Goal: Task Accomplishment & Management: Use online tool/utility

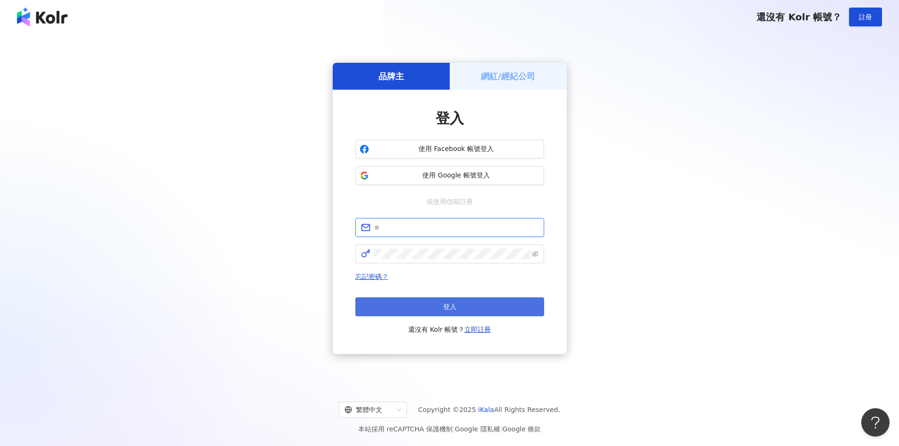
type input "**********"
click at [442, 299] on button "登入" at bounding box center [449, 306] width 189 height 19
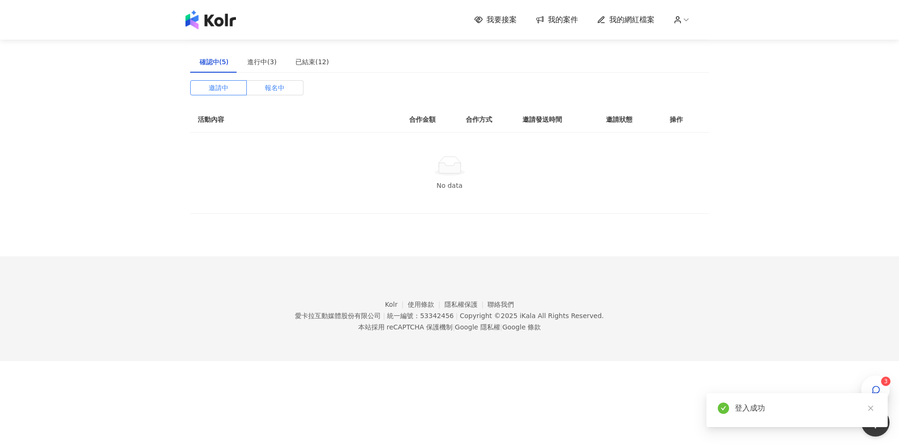
click at [255, 82] on label "報名中" at bounding box center [275, 87] width 57 height 15
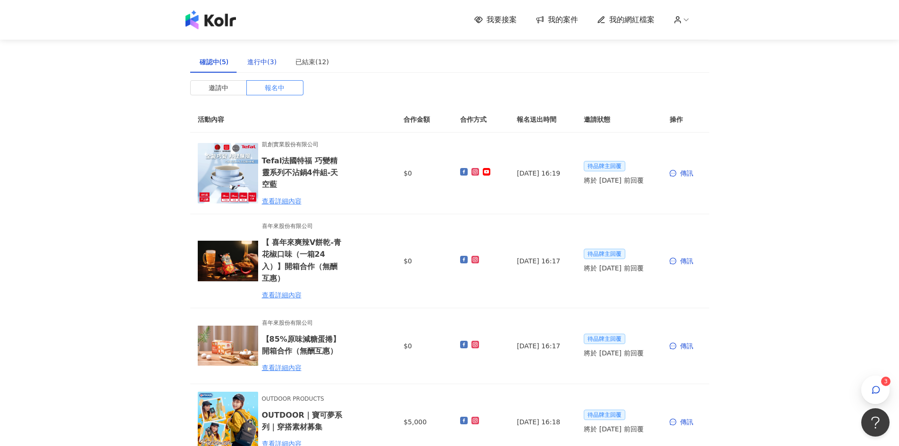
click at [257, 61] on div "進行中(3)" at bounding box center [261, 62] width 29 height 10
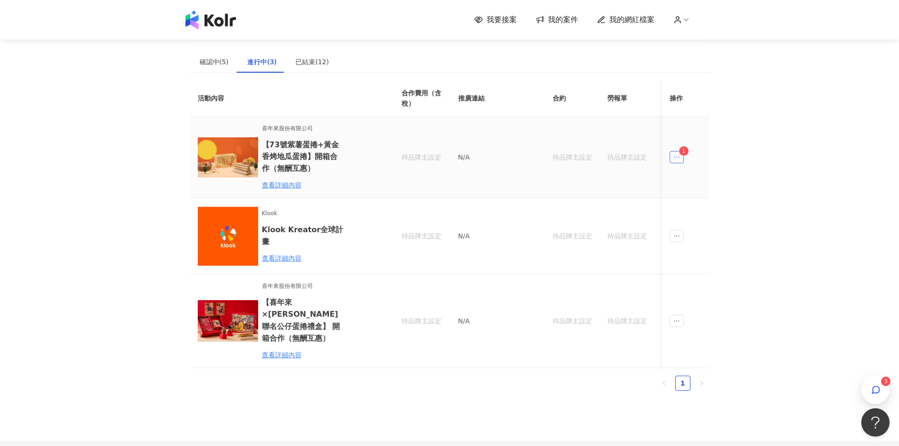
click at [679, 158] on icon "ellipsis" at bounding box center [676, 157] width 7 height 7
click at [694, 202] on div "傳訊 1" at bounding box center [695, 199] width 36 height 10
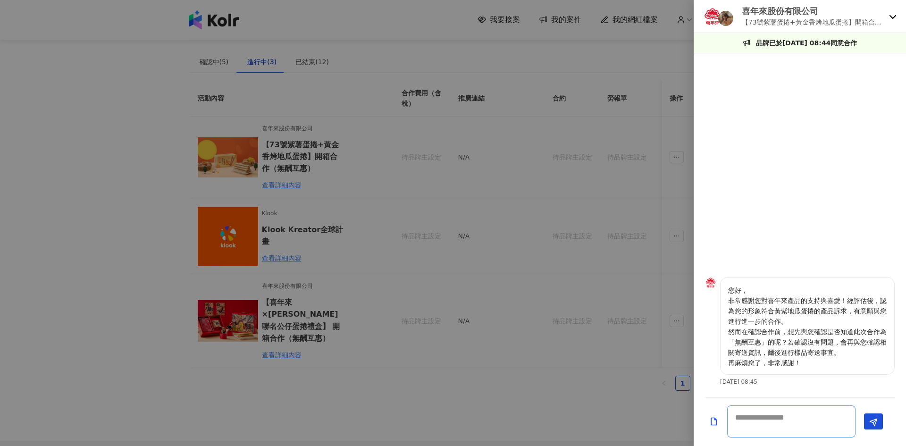
click at [795, 424] on textarea at bounding box center [791, 421] width 128 height 32
type textarea "**********"
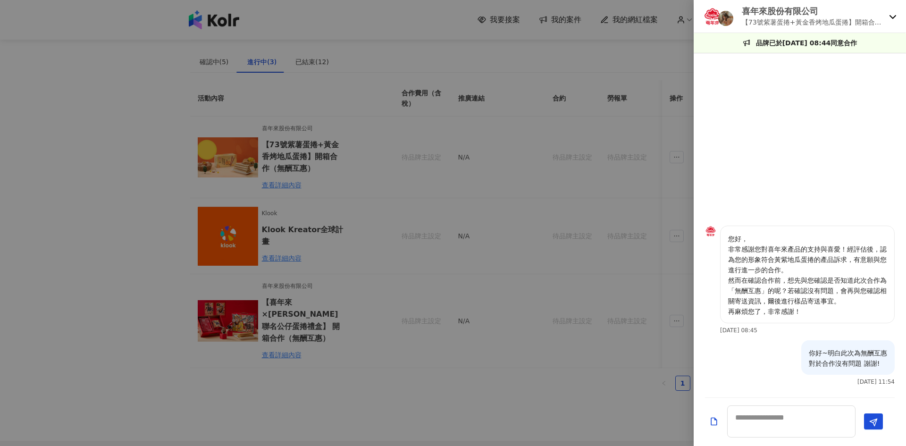
click at [411, 250] on div at bounding box center [453, 223] width 906 height 446
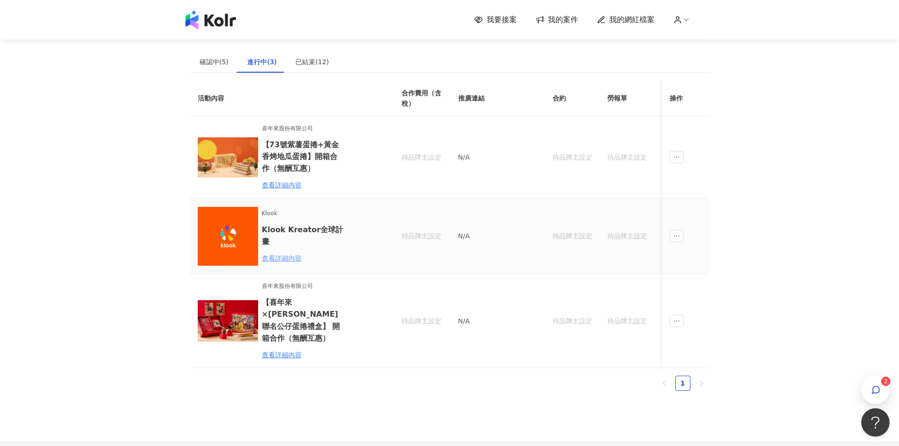
click at [299, 253] on div "查看詳細內容" at bounding box center [303, 258] width 83 height 10
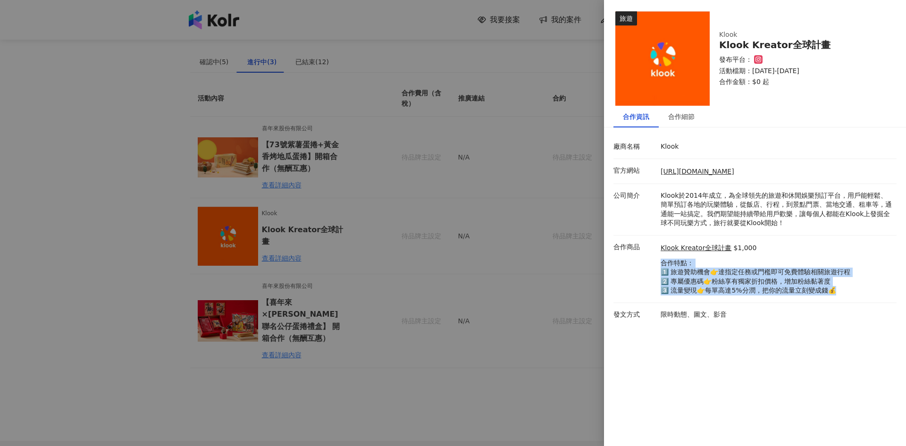
drag, startPoint x: 850, startPoint y: 297, endPoint x: 663, endPoint y: 263, distance: 189.9
click at [663, 263] on li "合作商品 Klook Kreator全球計畫 $1,000 合作特點： 1️⃣ 旅遊贊助機會👉達指定任務或門檻即可免費體驗相關旅遊行程 2️⃣ 專屬優惠碼👉粉…" at bounding box center [754, 268] width 283 height 67
click at [760, 276] on p "合作特點： 1️⃣ 旅遊贊助機會👉達指定任務或門檻即可免費體驗相關旅遊行程 2️⃣ 專屬優惠碼👉粉絲享有獨家折扣價格，增加粉絲黏著度 3️⃣ 流量變現👉每單高…" at bounding box center [755, 276] width 190 height 37
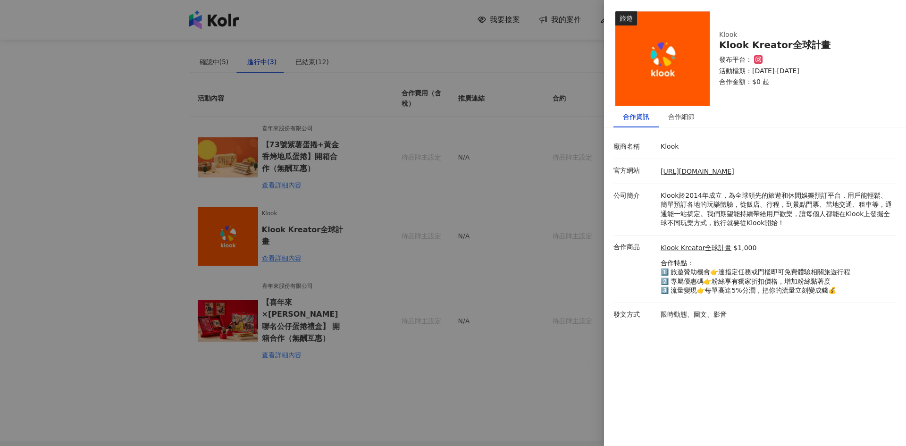
click at [555, 75] on div at bounding box center [453, 223] width 906 height 446
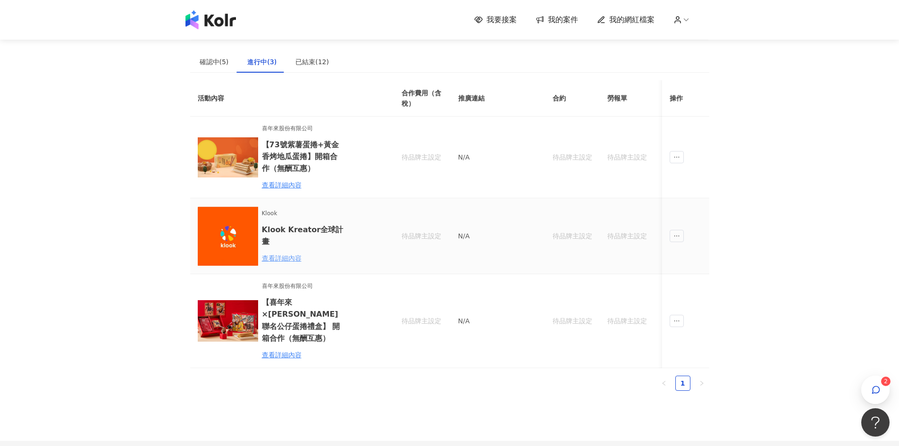
click at [280, 253] on div "查看詳細內容" at bounding box center [303, 258] width 83 height 10
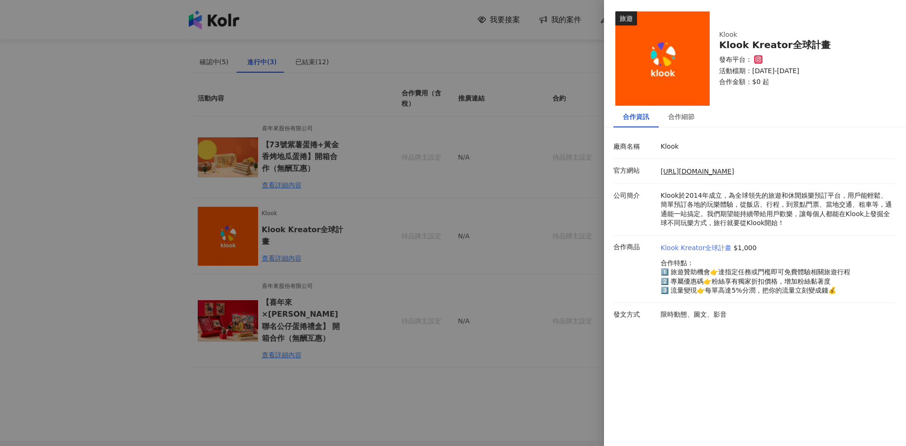
click at [711, 247] on link "Klook Kreator全球計畫" at bounding box center [695, 247] width 71 height 9
click at [569, 178] on div at bounding box center [453, 223] width 906 height 446
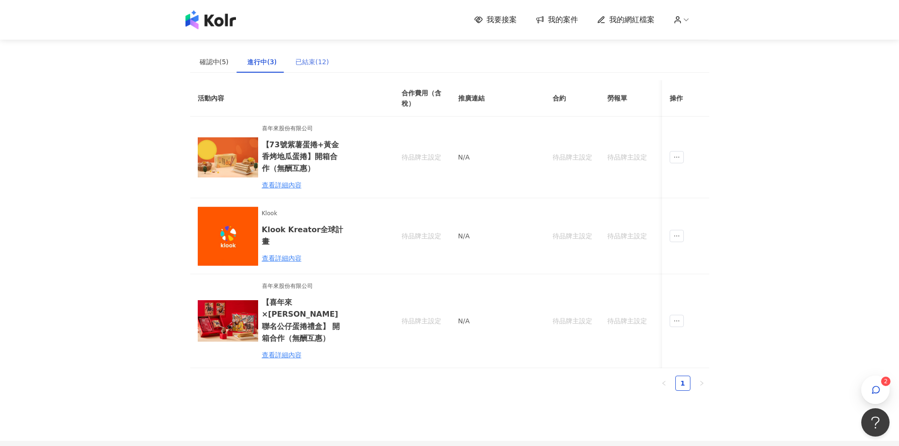
click at [286, 64] on div "已結束(12)" at bounding box center [312, 62] width 52 height 22
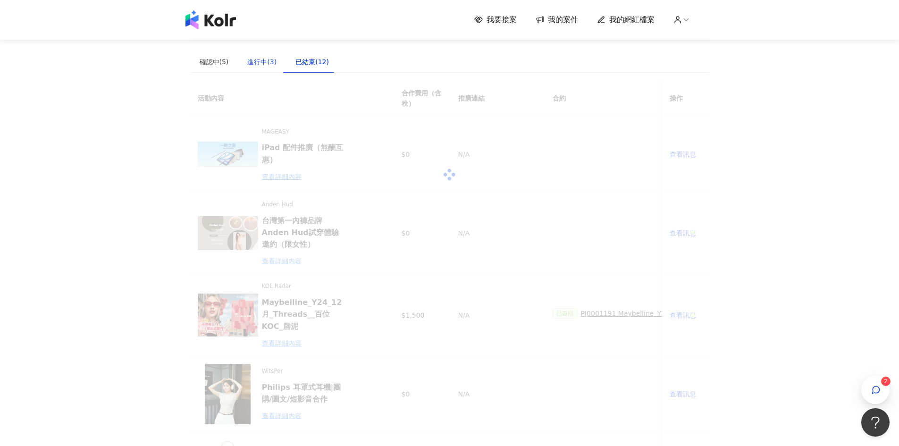
click at [265, 63] on div "進行中(3)" at bounding box center [261, 62] width 29 height 10
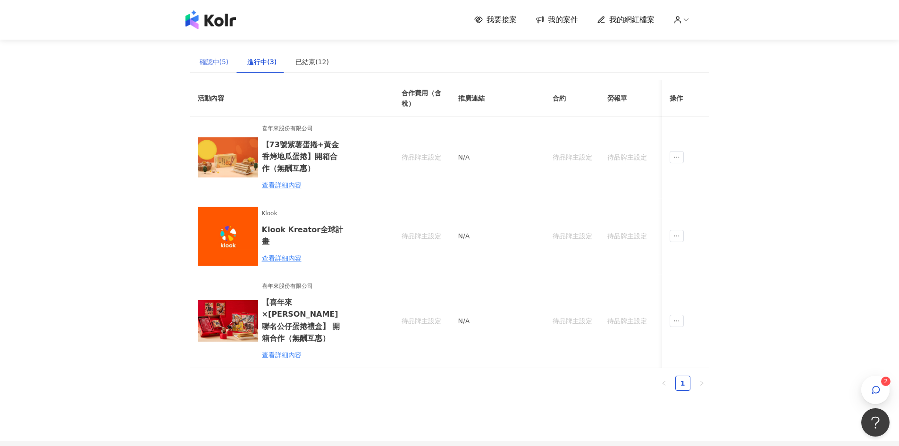
click at [228, 62] on div "確認中(5)" at bounding box center [214, 62] width 48 height 22
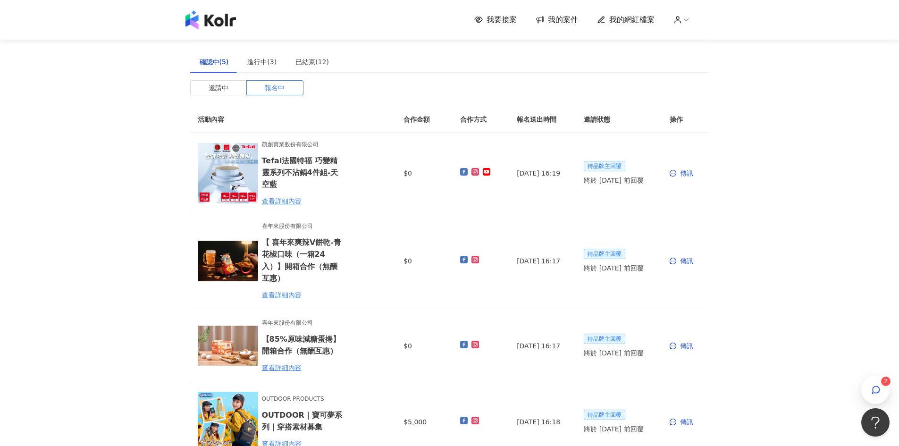
click at [491, 20] on span "我要接案" at bounding box center [501, 20] width 30 height 10
